Goal: Information Seeking & Learning: Check status

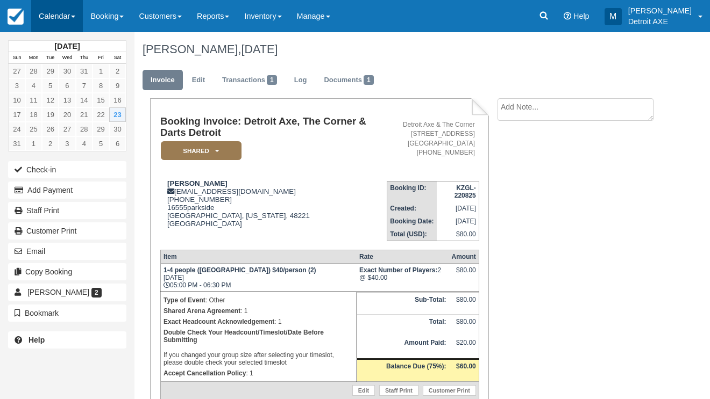
click at [45, 21] on link "Calendar" at bounding box center [57, 16] width 52 height 32
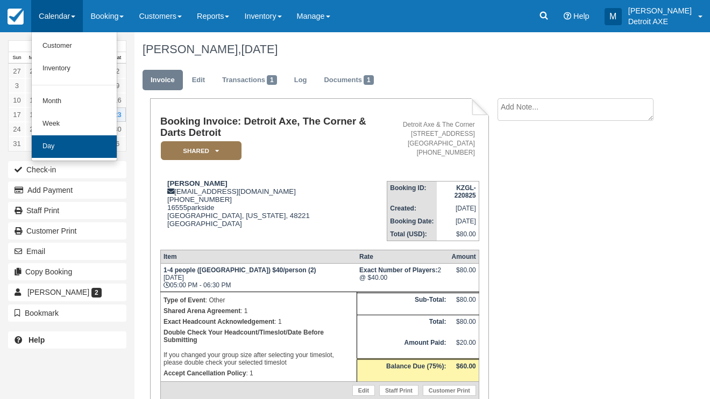
click at [54, 140] on link "Day" at bounding box center [74, 146] width 85 height 23
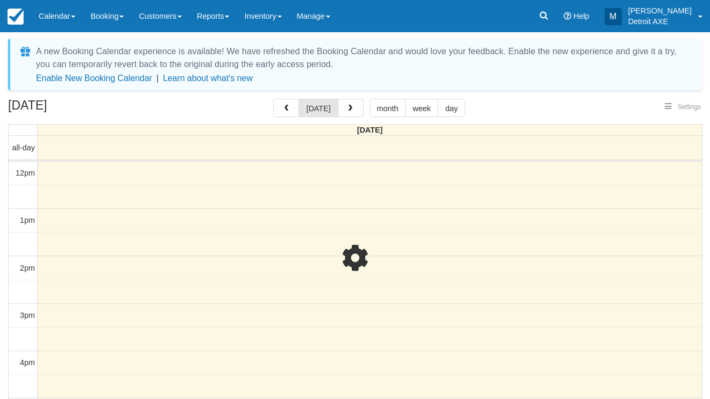
select select
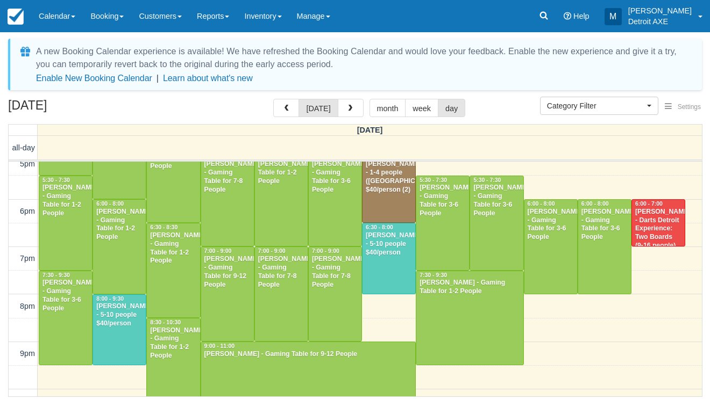
scroll to position [340, 0]
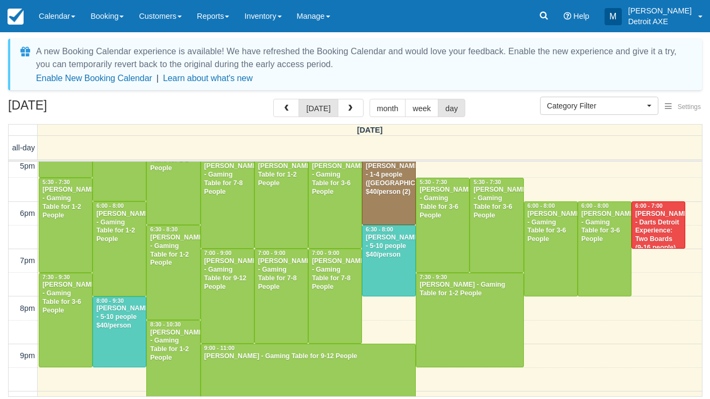
click at [661, 233] on div "[PERSON_NAME] - Darts Detroit Experience: Two Boards (9-16 people), Dart Throwe…" at bounding box center [657, 240] width 47 height 60
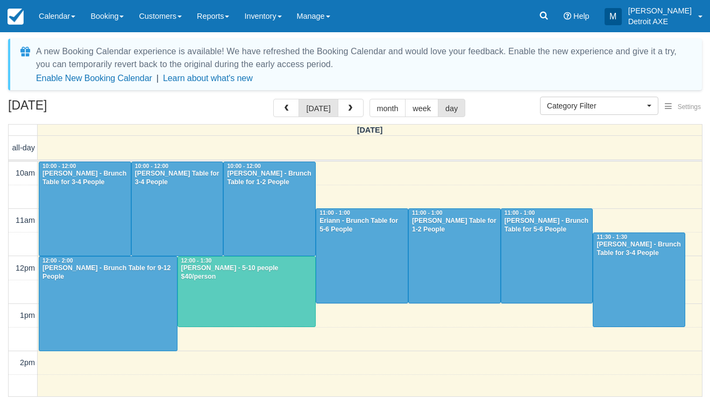
select select
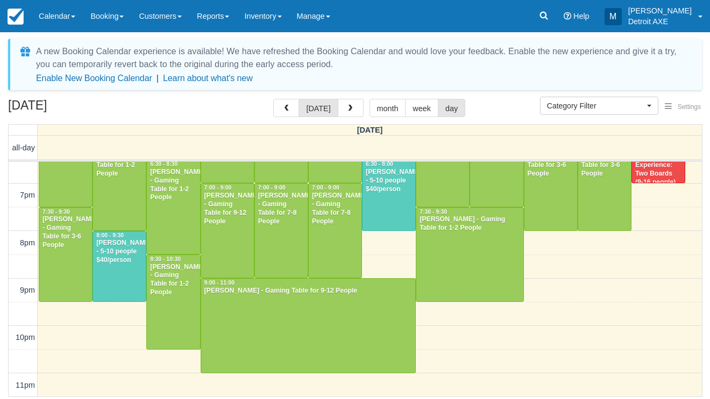
scroll to position [405, 0]
click at [384, 207] on div at bounding box center [388, 195] width 53 height 70
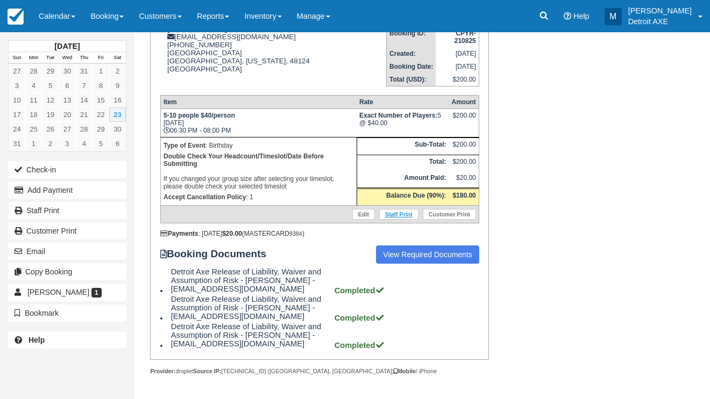
scroll to position [156, 0]
click at [104, 10] on link "Booking" at bounding box center [107, 16] width 48 height 32
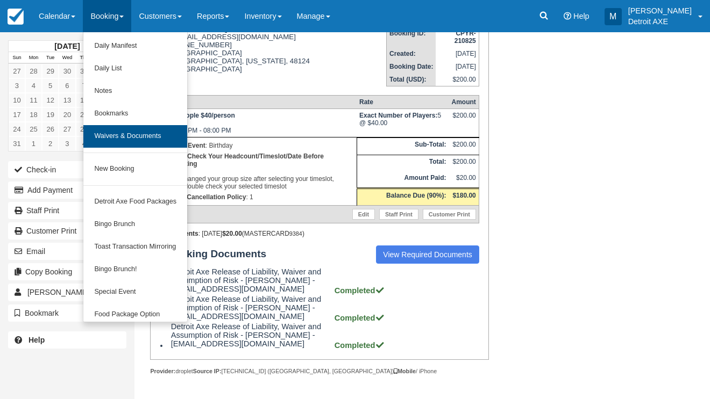
click at [157, 131] on link "Waivers & Documents" at bounding box center [135, 136] width 104 height 23
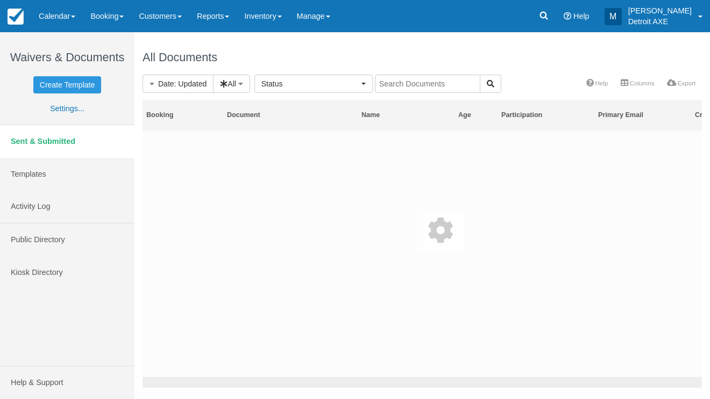
select select
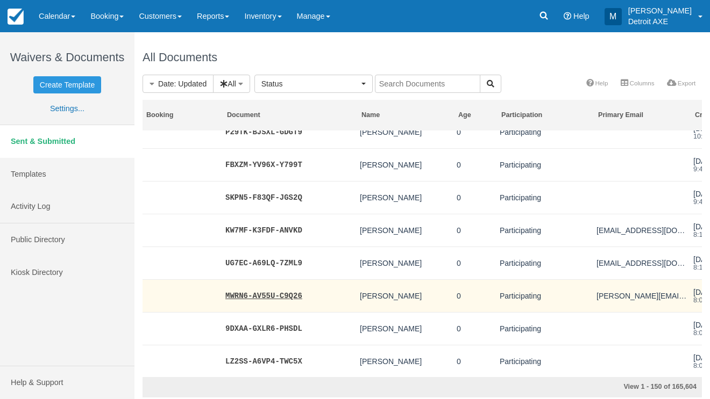
scroll to position [0, 1]
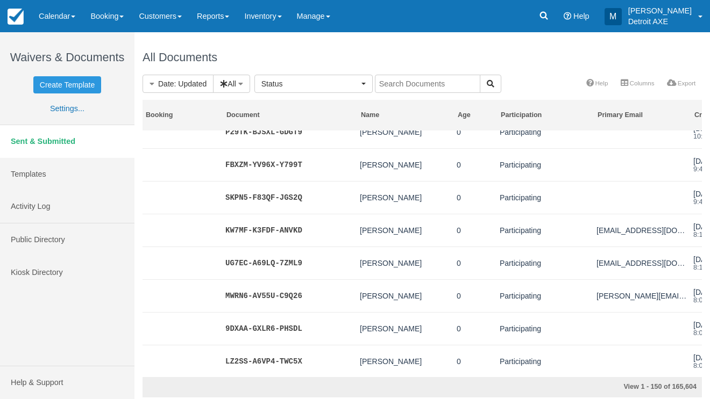
click at [71, 34] on div "Waivers & Documents Create Template Need to add more templates? You’ve reached …" at bounding box center [67, 167] width 118 height 270
click at [67, 27] on link "Calendar" at bounding box center [57, 16] width 52 height 32
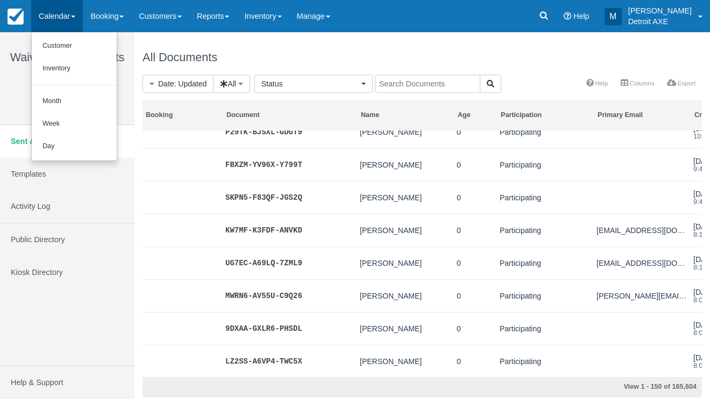
click at [81, 138] on link "Day" at bounding box center [74, 146] width 85 height 23
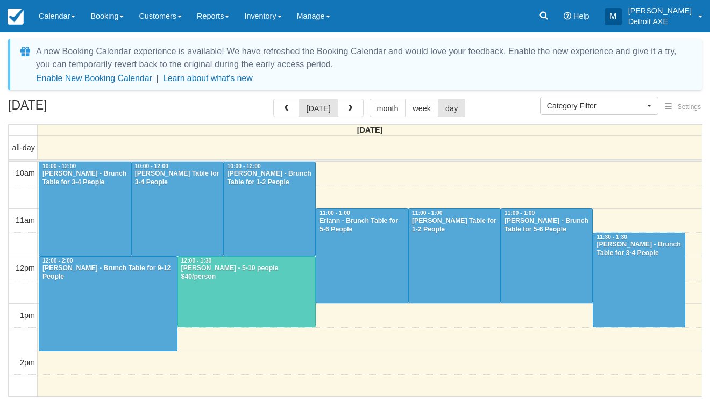
select select
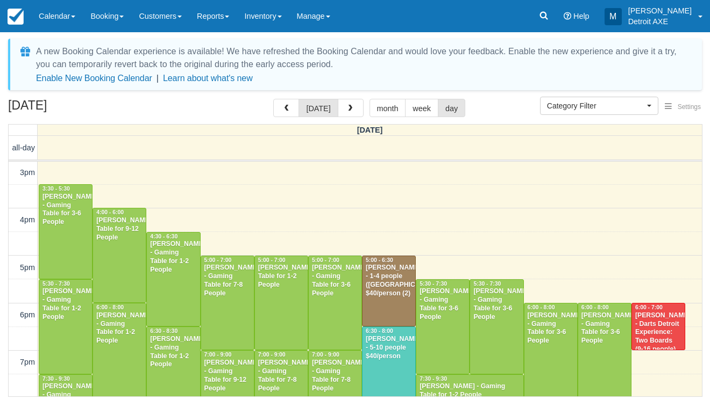
click at [663, 333] on div "[PERSON_NAME] - Darts Detroit Experience: Two Boards (9-16 people), Dart Throwe…" at bounding box center [657, 342] width 47 height 60
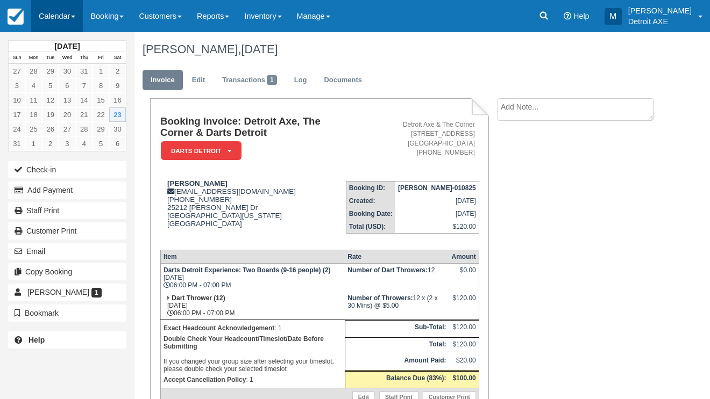
click at [67, 22] on link "Calendar" at bounding box center [57, 16] width 52 height 32
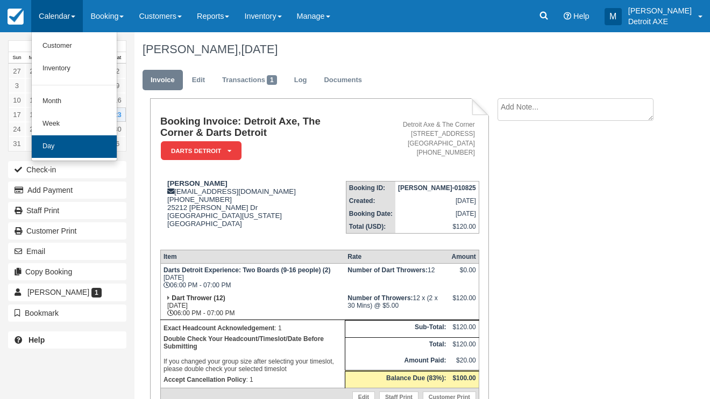
click at [76, 144] on link "Day" at bounding box center [74, 146] width 85 height 23
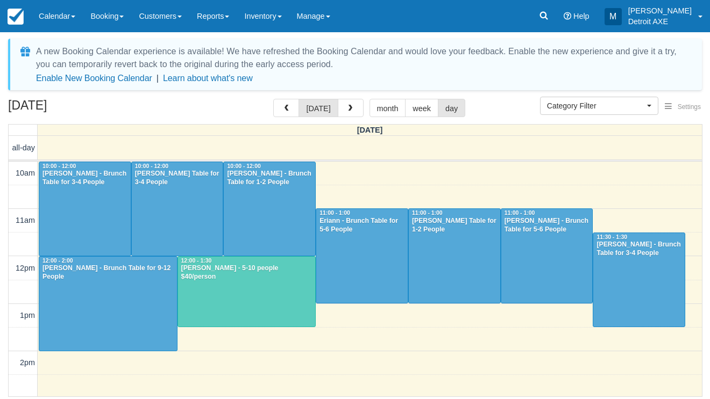
select select
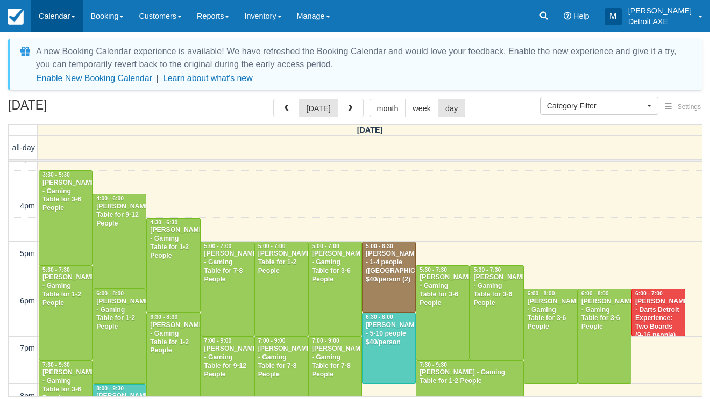
click at [48, 20] on link "Calendar" at bounding box center [57, 16] width 52 height 32
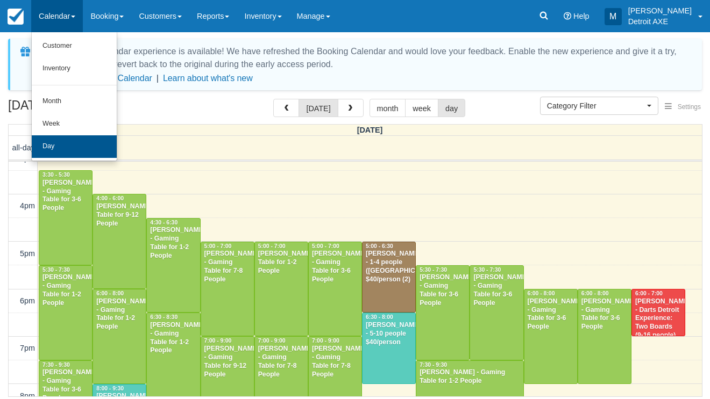
click at [58, 139] on link "Day" at bounding box center [74, 146] width 85 height 23
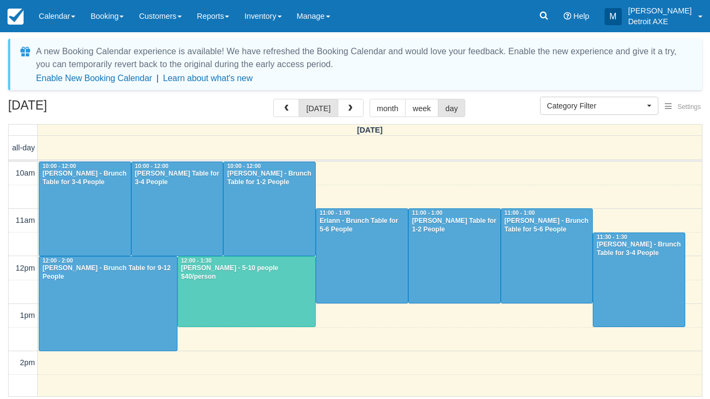
select select
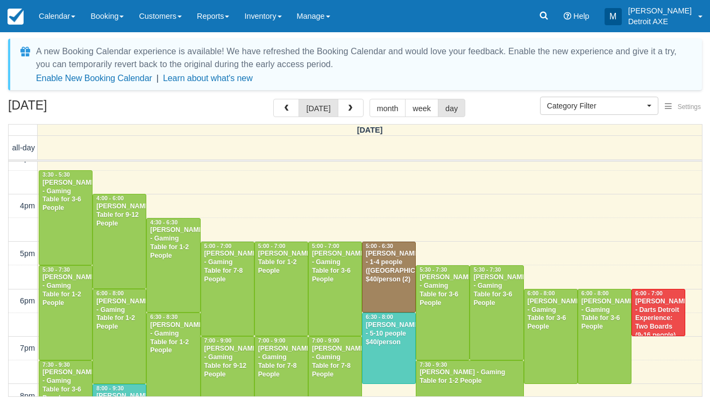
click at [383, 340] on div "[PERSON_NAME] - 5-10 people $40/person" at bounding box center [388, 334] width 47 height 26
